Goal: Ask a question

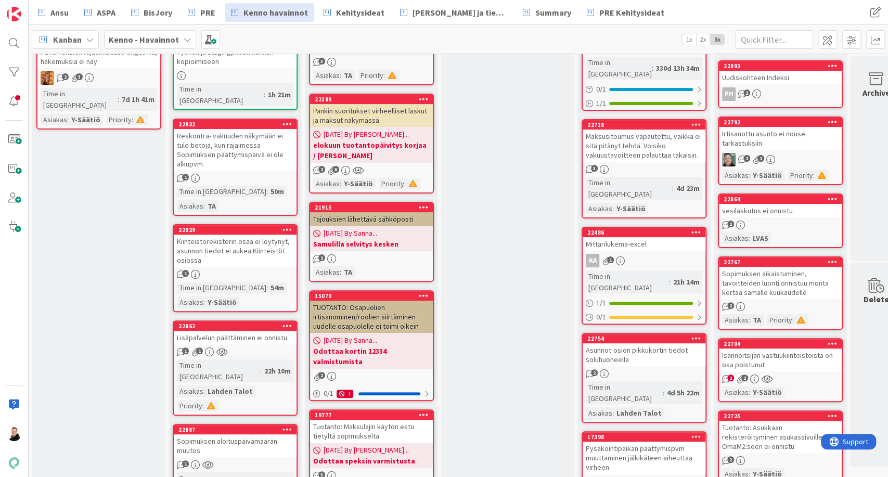
scroll to position [115, 0]
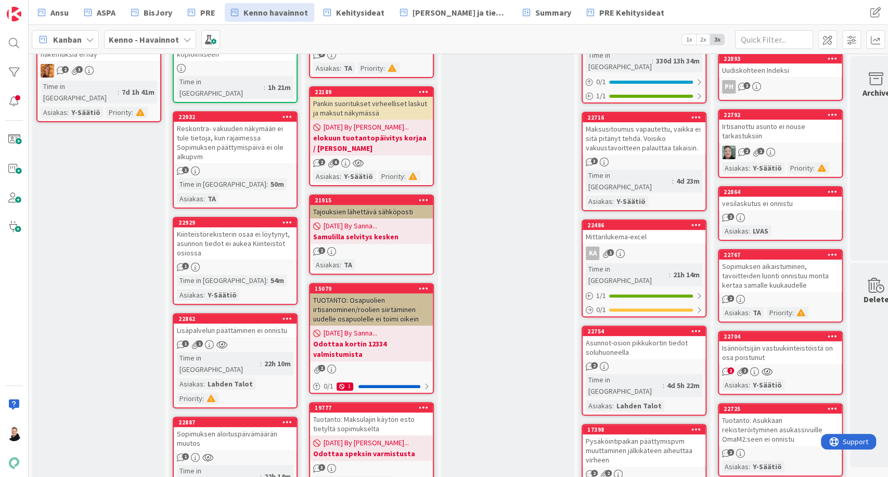
click at [227, 324] on div "Lisäpalvelun päättäminen ei onnistu" at bounding box center [235, 331] width 123 height 14
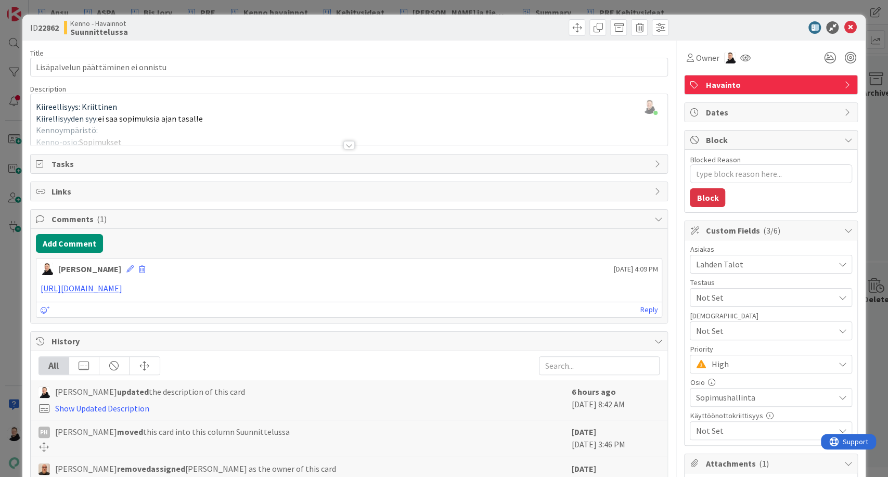
scroll to position [255, 0]
type textarea "x"
click at [844, 27] on icon at bounding box center [850, 27] width 12 height 12
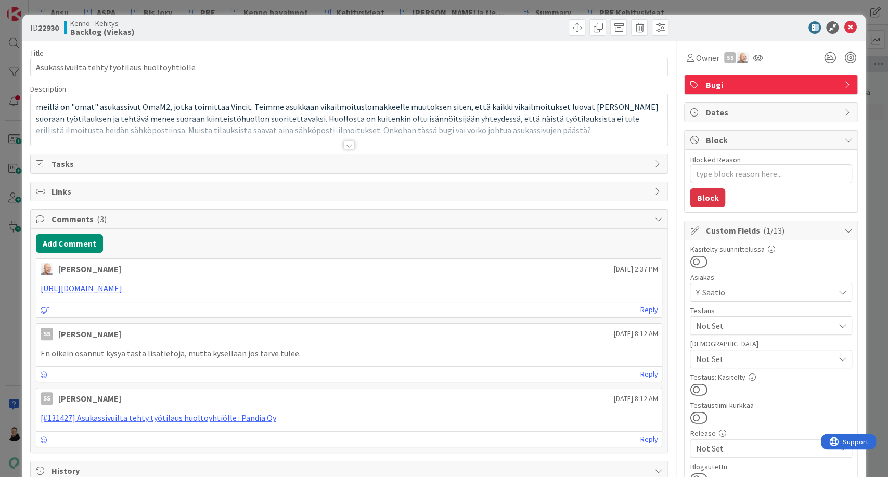
click at [340, 138] on div at bounding box center [349, 132] width 637 height 27
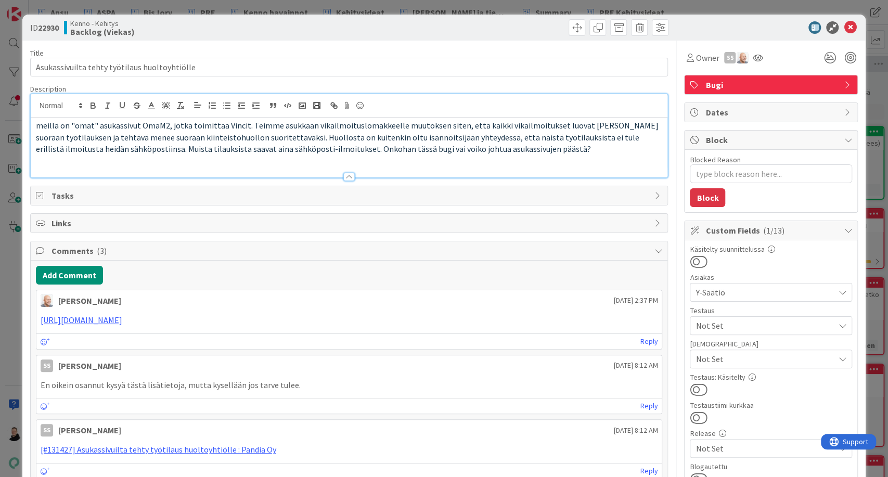
type textarea "x"
click at [844, 27] on icon at bounding box center [850, 27] width 12 height 12
